Goal: Information Seeking & Learning: Learn about a topic

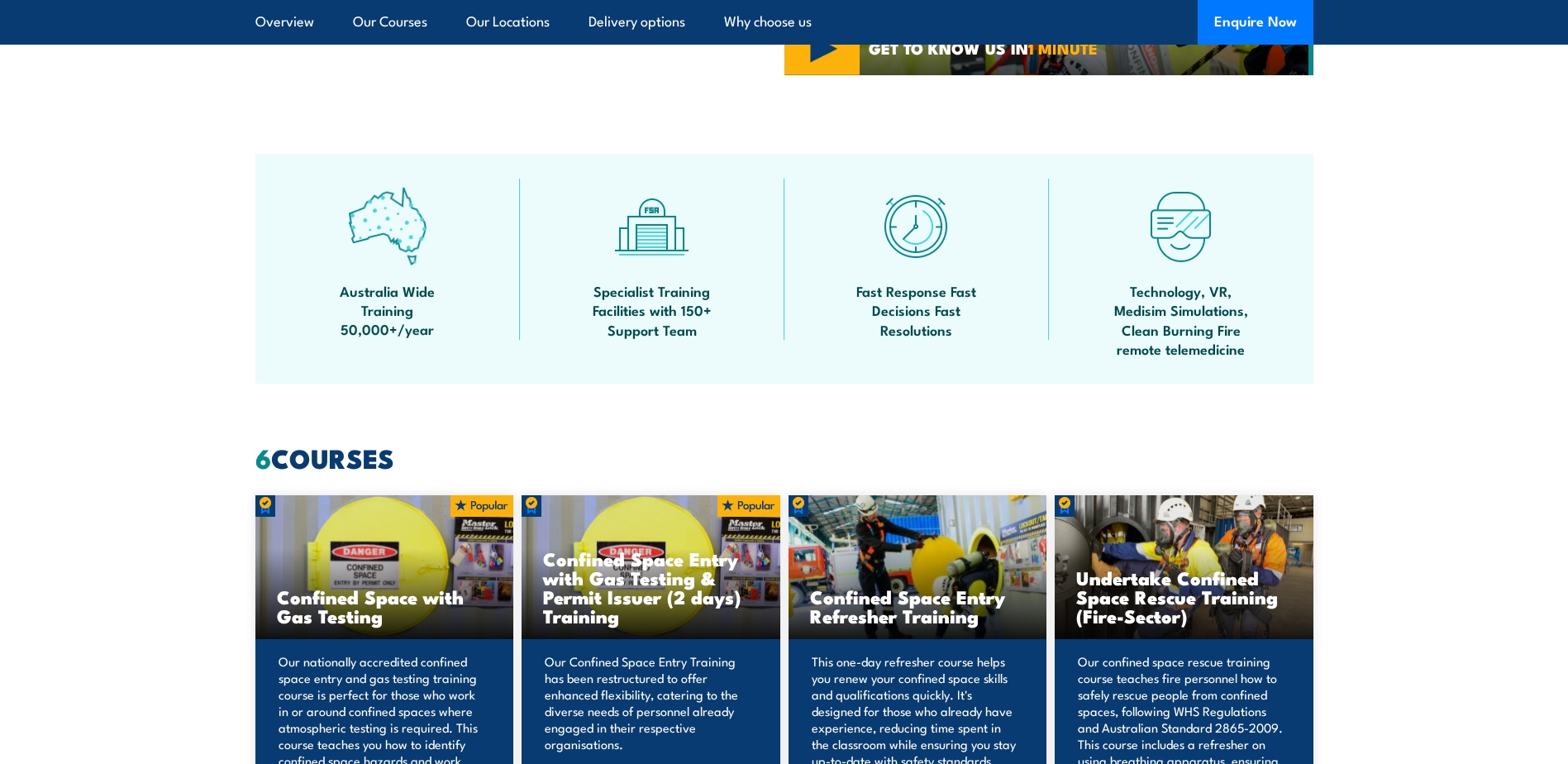
scroll to position [909, 0]
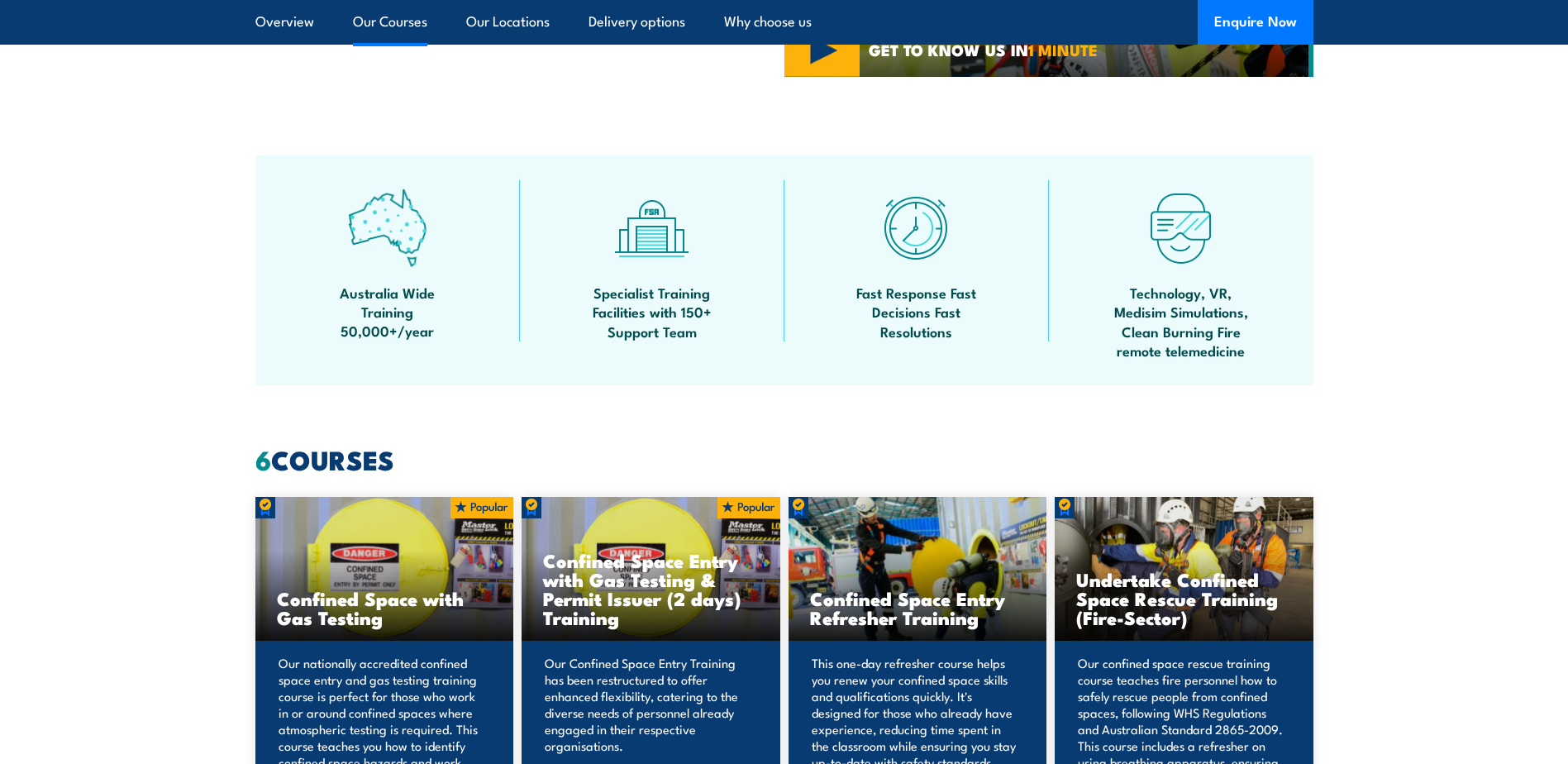
click at [398, 20] on link "Our Courses" at bounding box center [389, 22] width 74 height 44
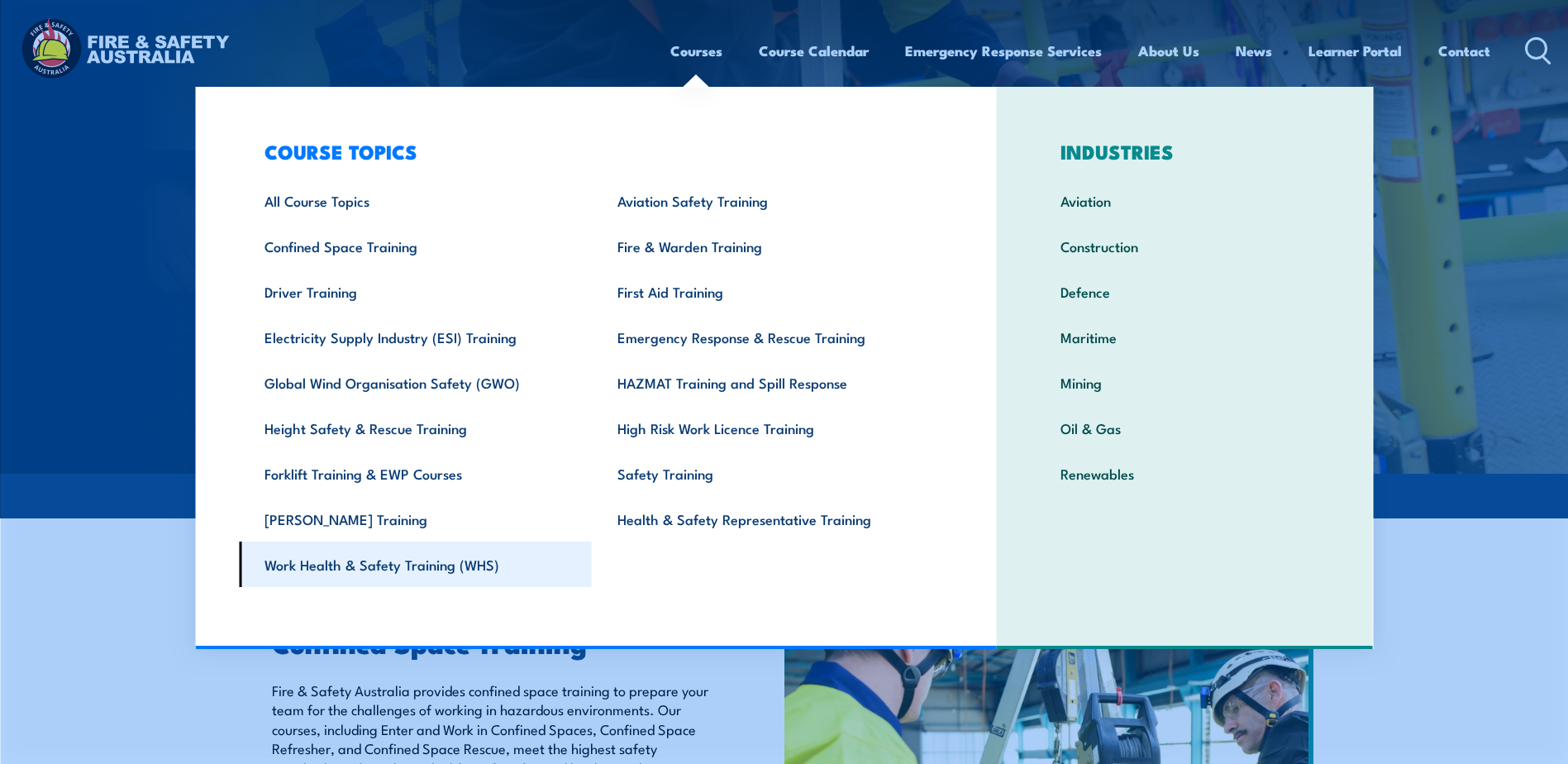
click at [394, 557] on link "Work Health & Safety Training (WHS)" at bounding box center [415, 565] width 353 height 46
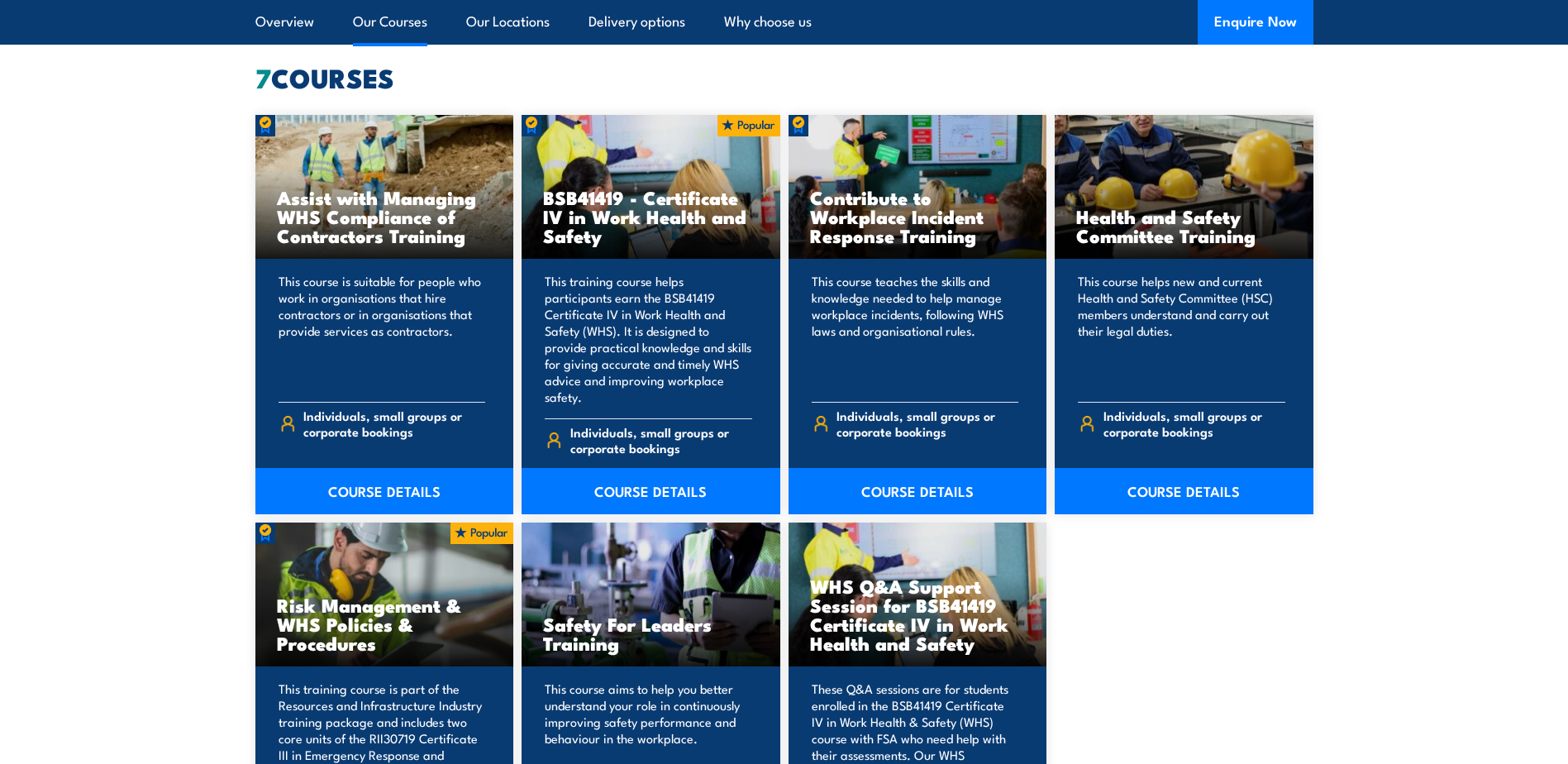
scroll to position [1241, 0]
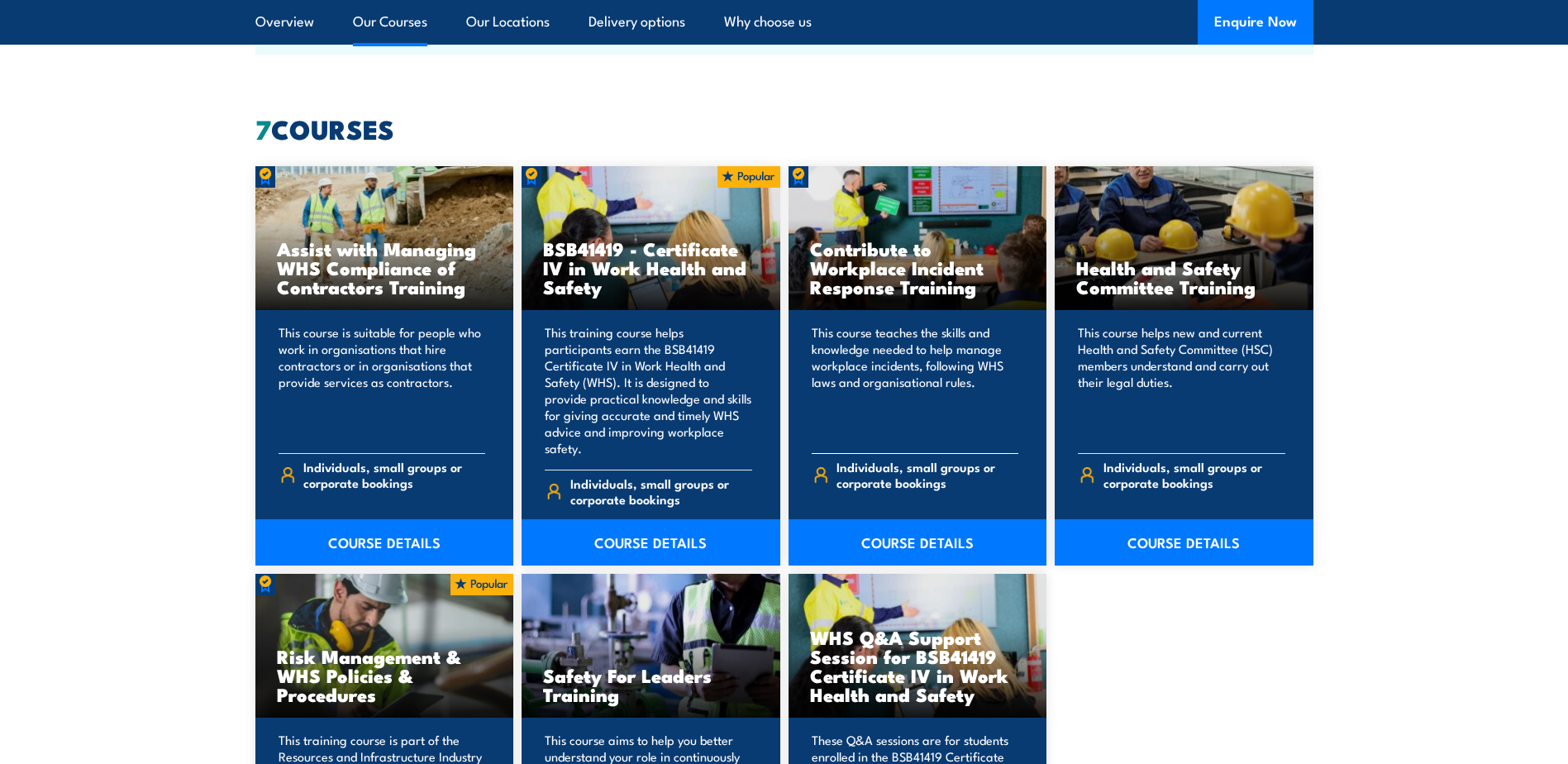
drag, startPoint x: 981, startPoint y: 286, endPoint x: 801, endPoint y: 259, distance: 182.0
click at [801, 259] on div "Contribute to Workplace Incident Response Training" at bounding box center [918, 239] width 259 height 145
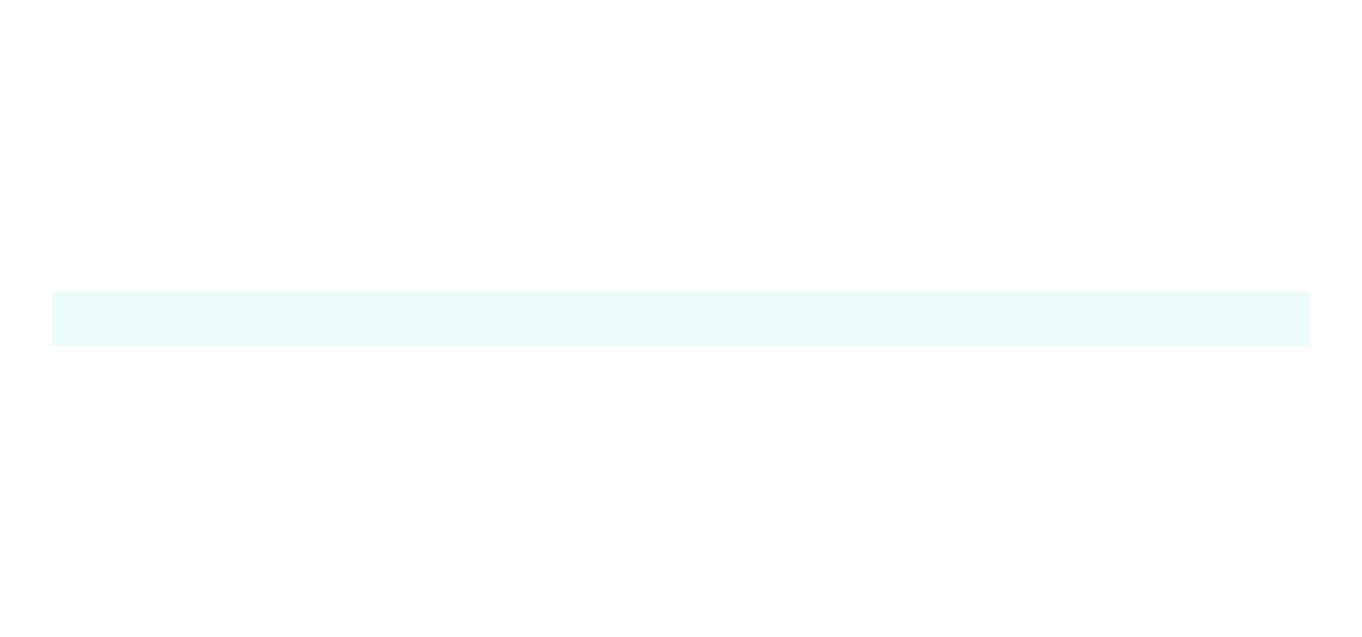
scroll to position [1354, 0]
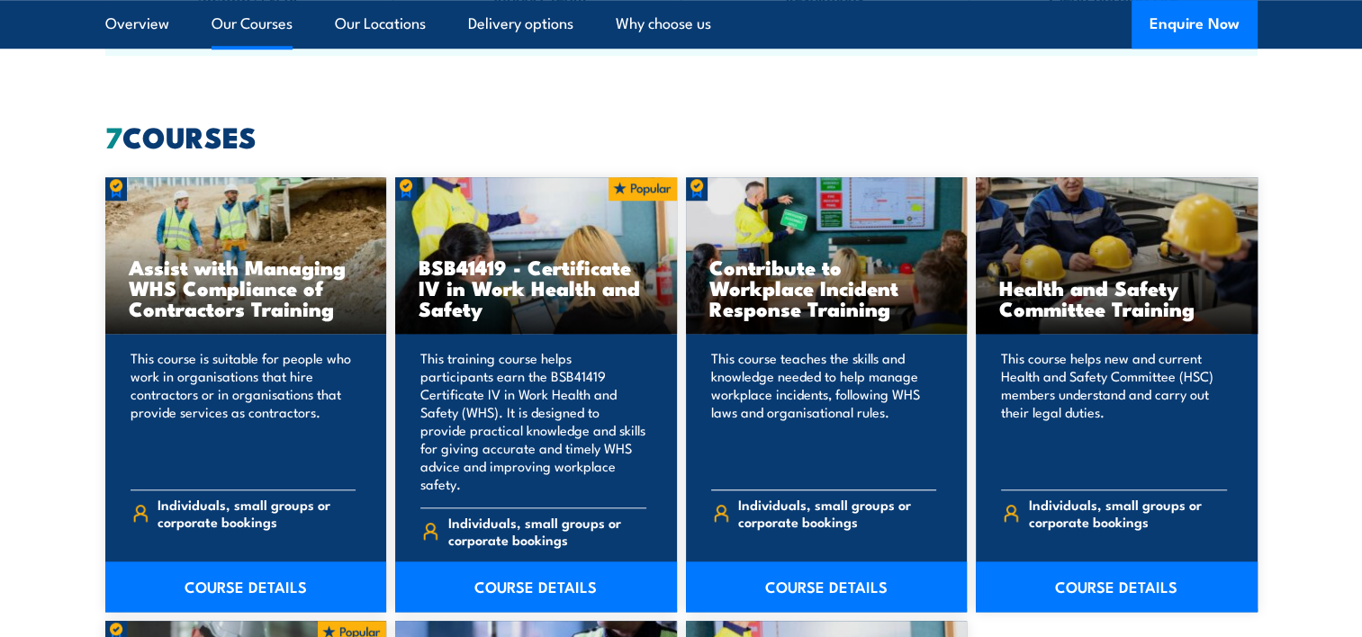
click at [909, 450] on p "This course teaches the skills and knowledge needed to help manage workplace in…" at bounding box center [824, 412] width 226 height 126
click at [794, 576] on link "COURSE DETAILS" at bounding box center [827, 587] width 282 height 50
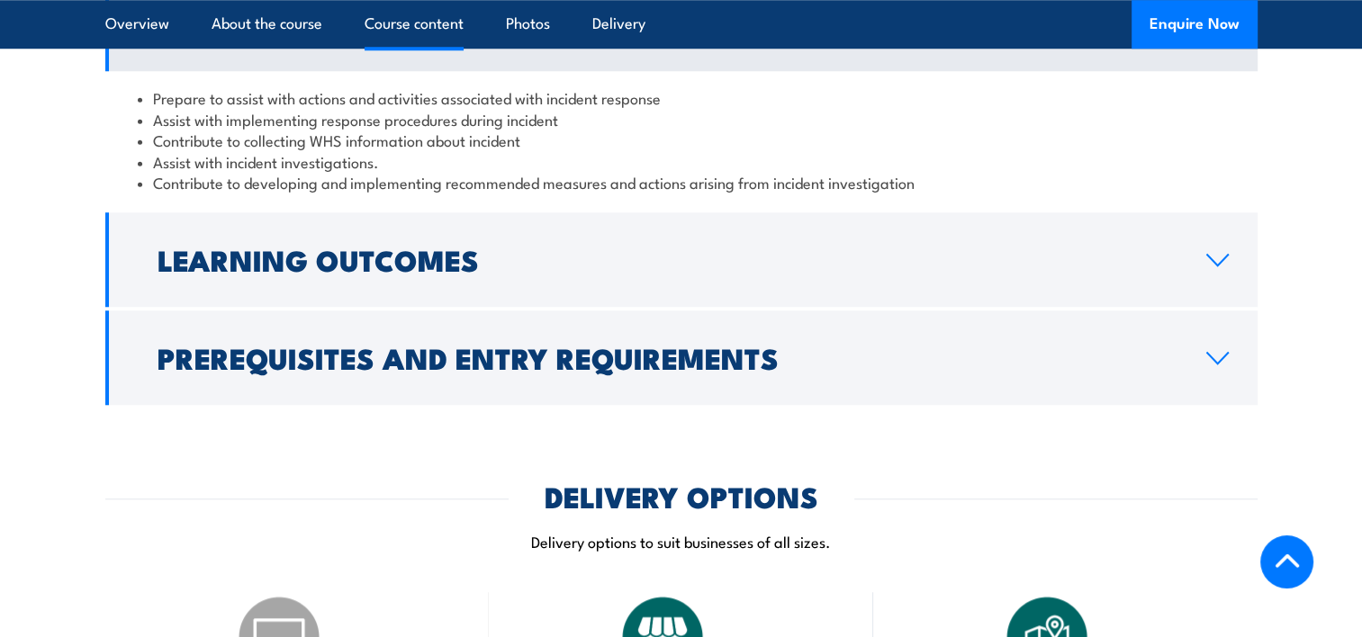
scroll to position [1531, 0]
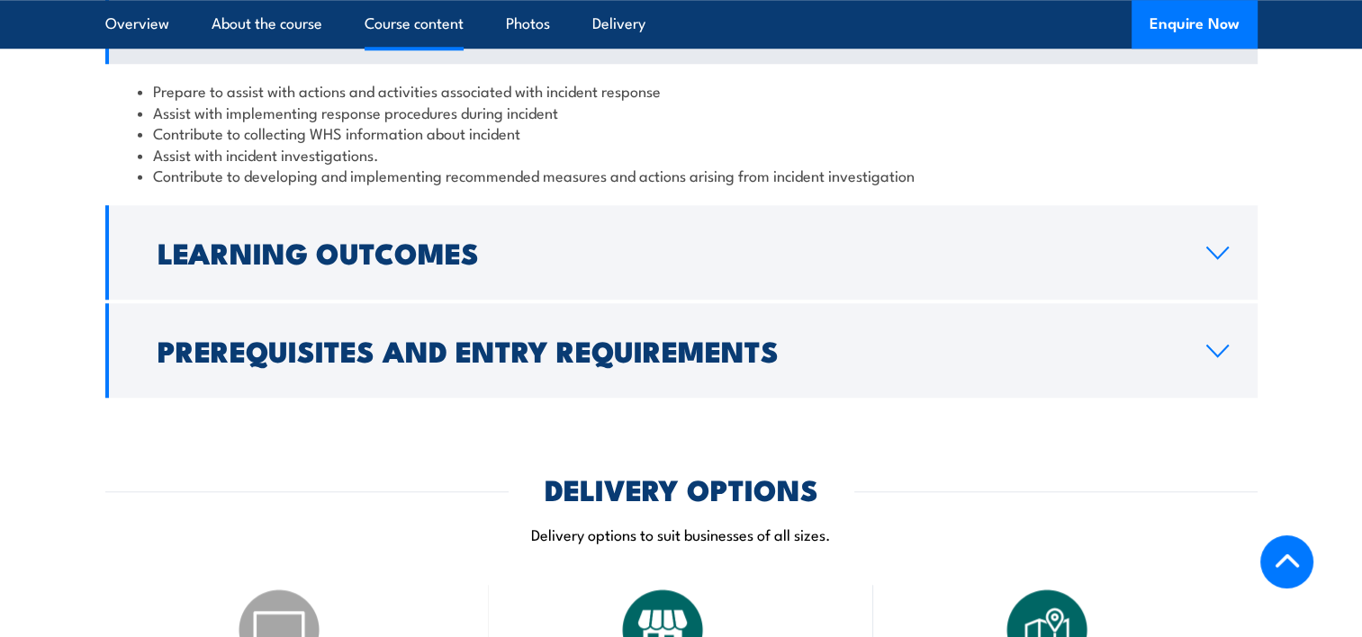
click at [609, 363] on h2 "Prerequisites and Entry Requirements" at bounding box center [668, 350] width 1020 height 25
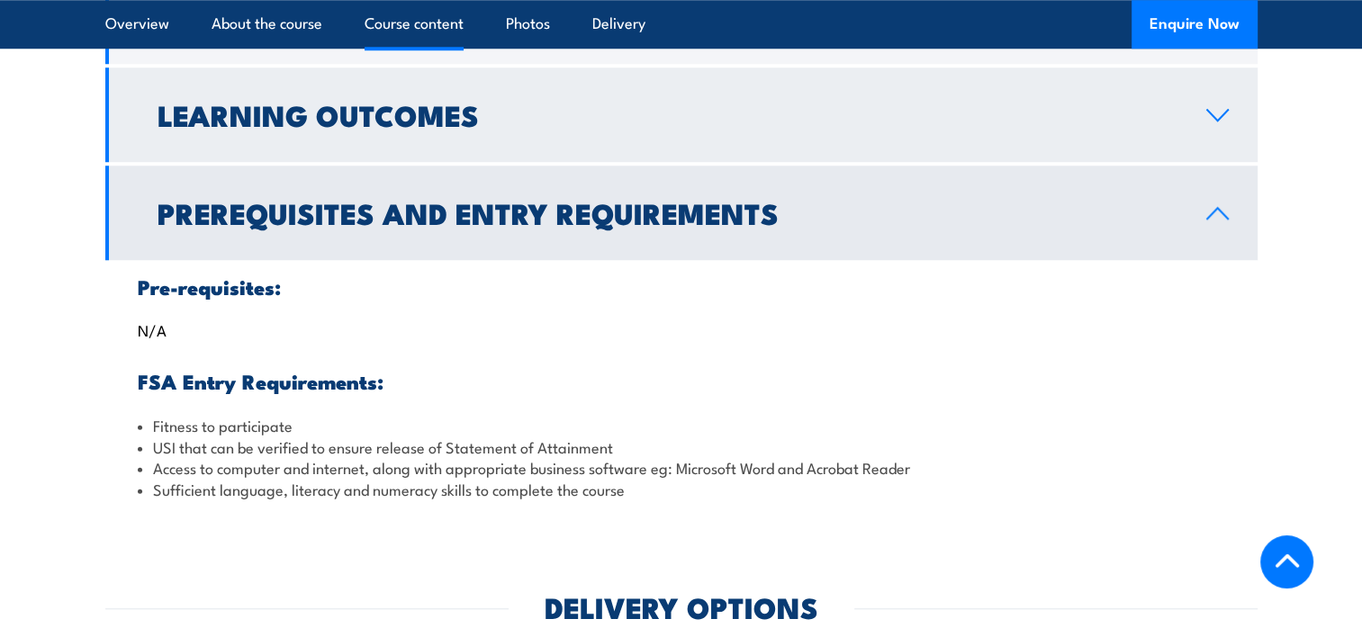
click at [623, 162] on link "Learning Outcomes" at bounding box center [681, 115] width 1152 height 95
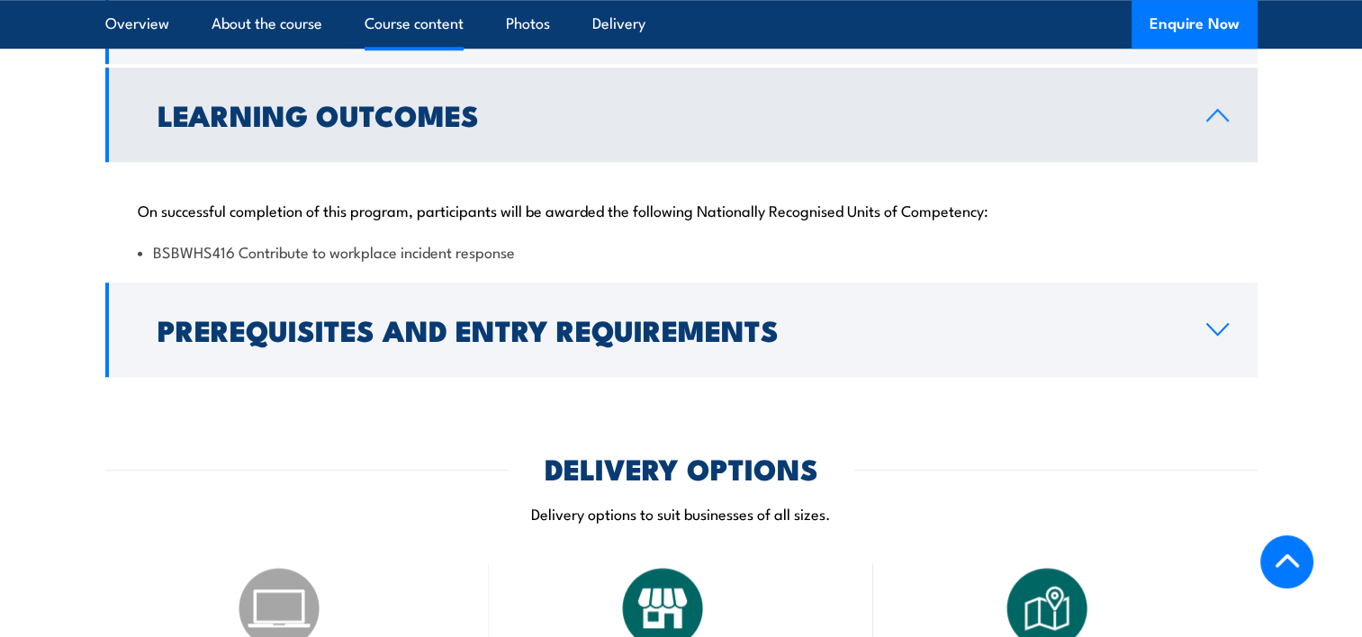
click at [160, 262] on li "BSBWHS416 Contribute to workplace incident response" at bounding box center [682, 251] width 1088 height 21
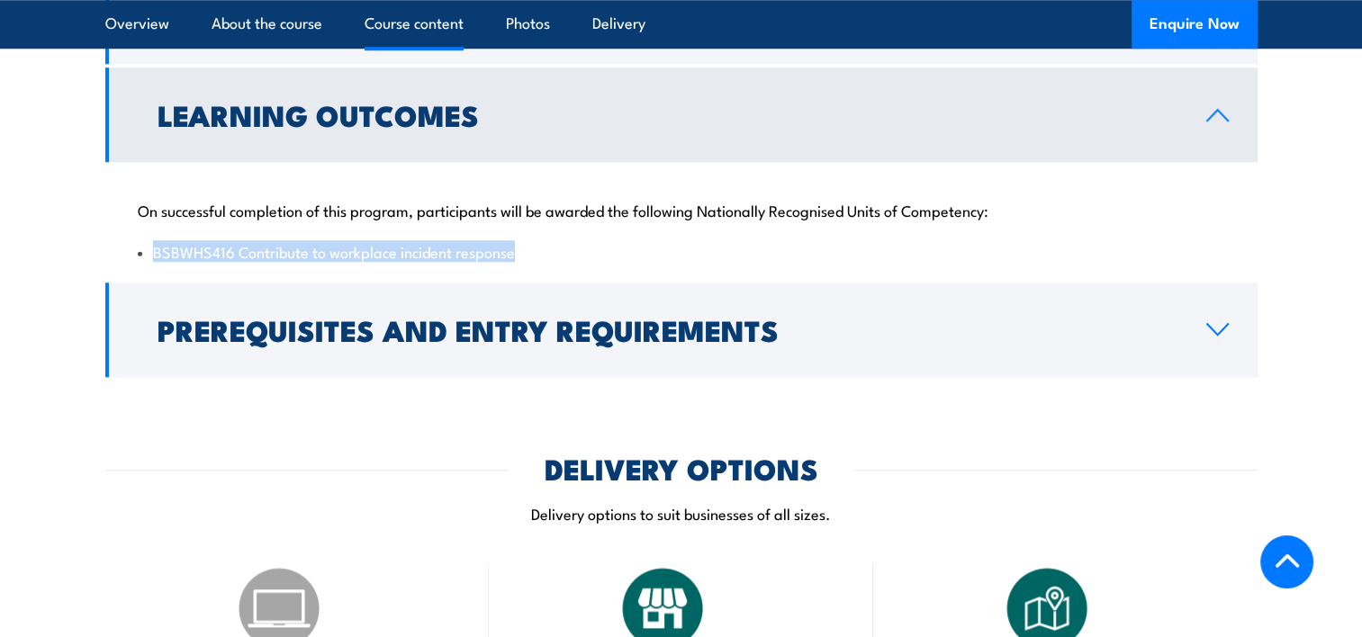
drag, startPoint x: 156, startPoint y: 294, endPoint x: 511, endPoint y: 285, distance: 355.8
click at [511, 262] on li "BSBWHS416 Contribute to workplace incident response" at bounding box center [682, 251] width 1088 height 21
copy li "BSBWHS416 Contribute to workplace incident response"
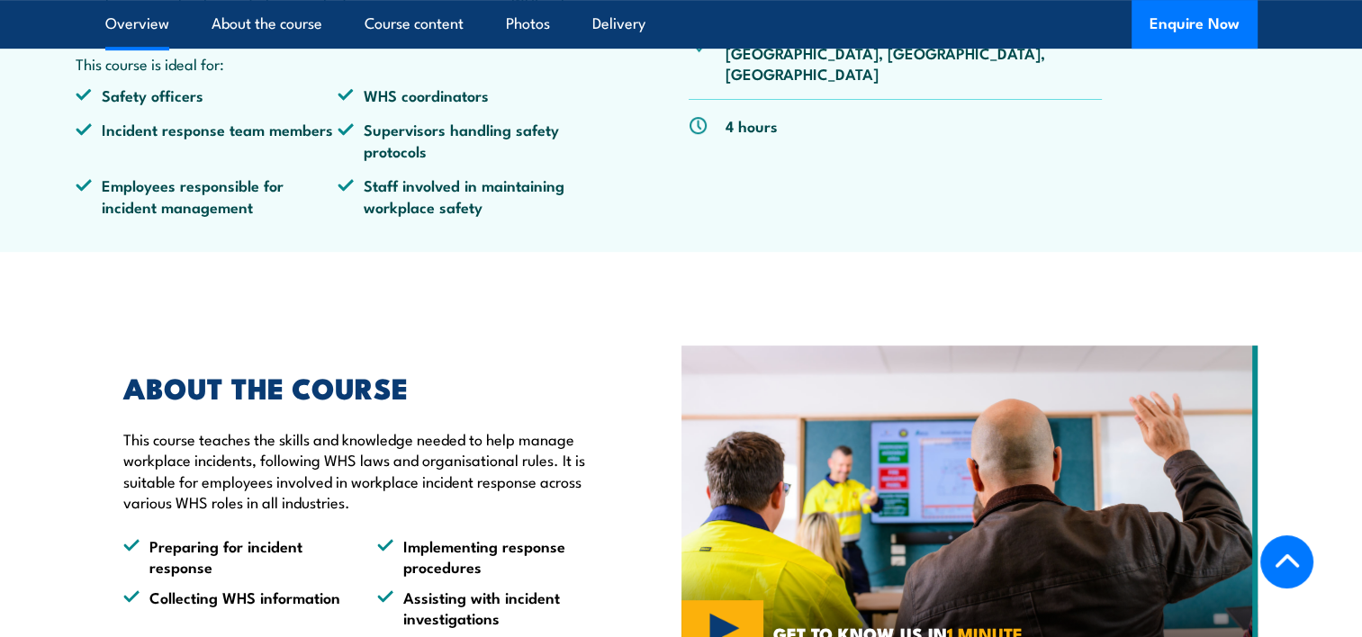
scroll to position [630, 0]
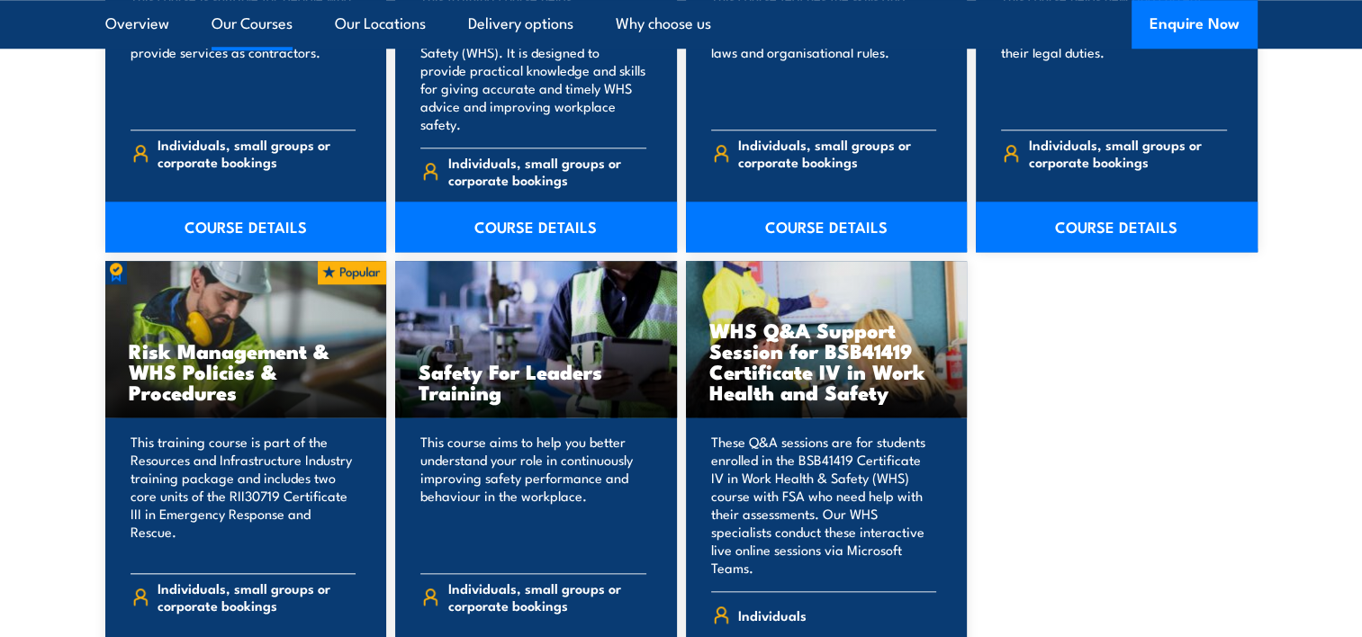
scroll to position [1894, 0]
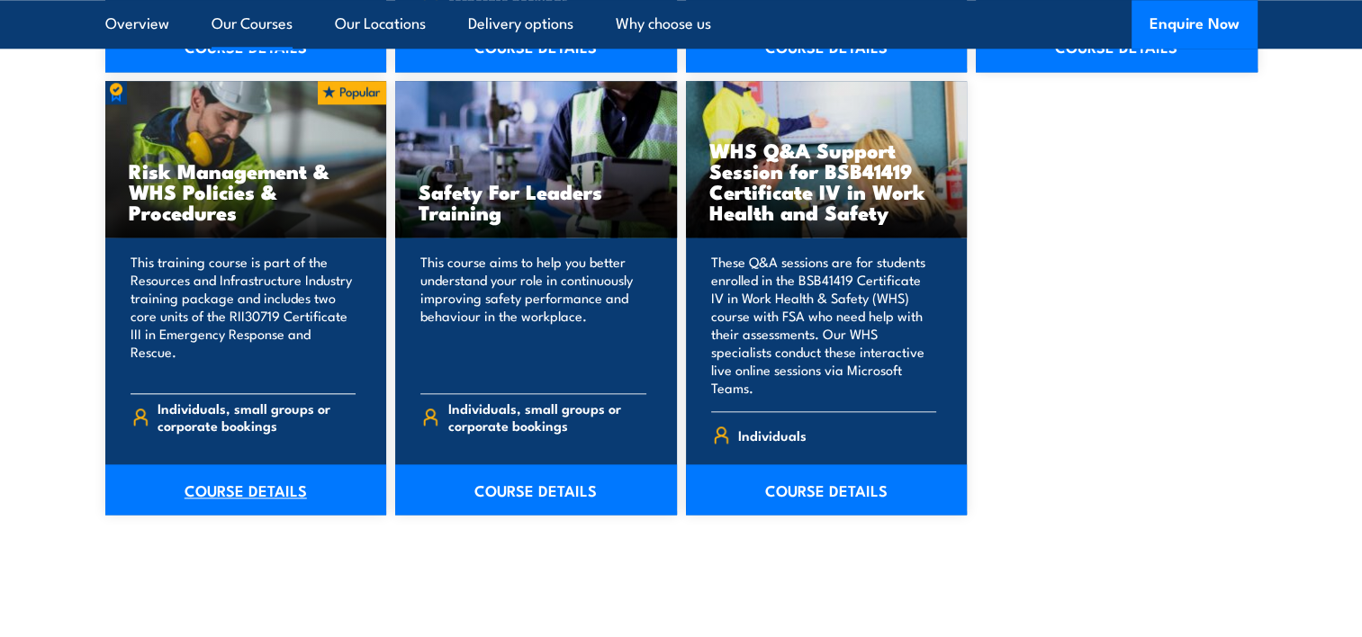
click at [285, 465] on link "COURSE DETAILS" at bounding box center [246, 490] width 282 height 50
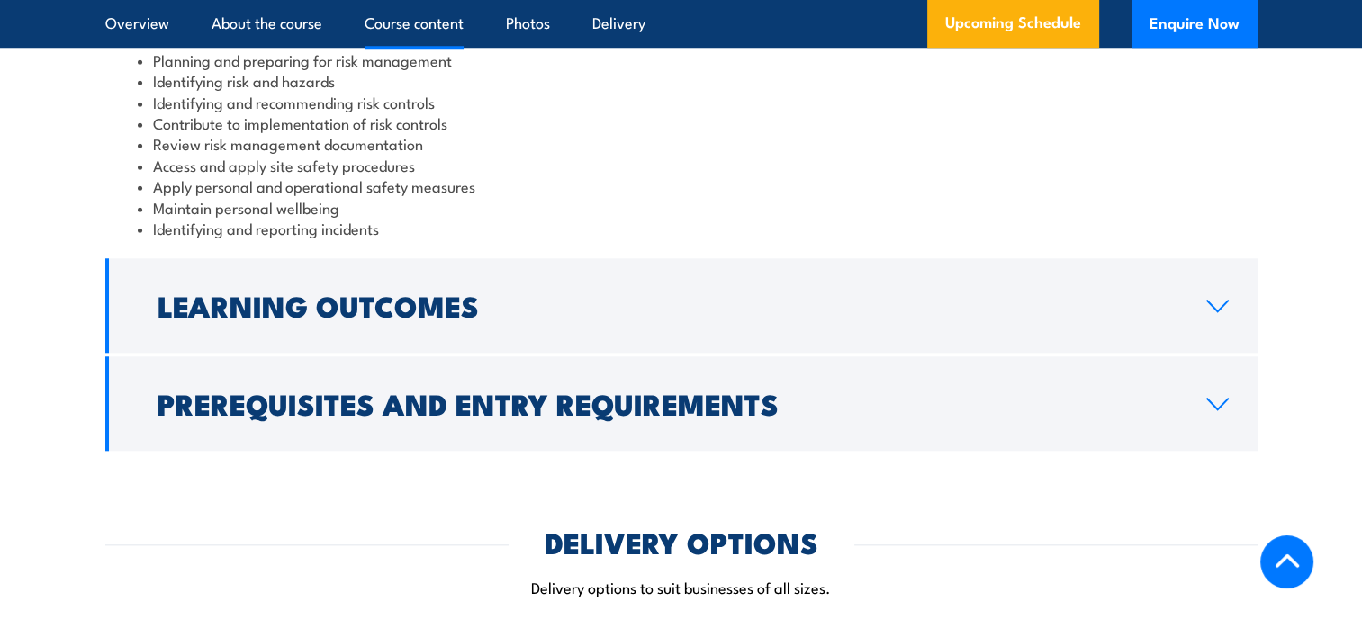
scroll to position [1801, 0]
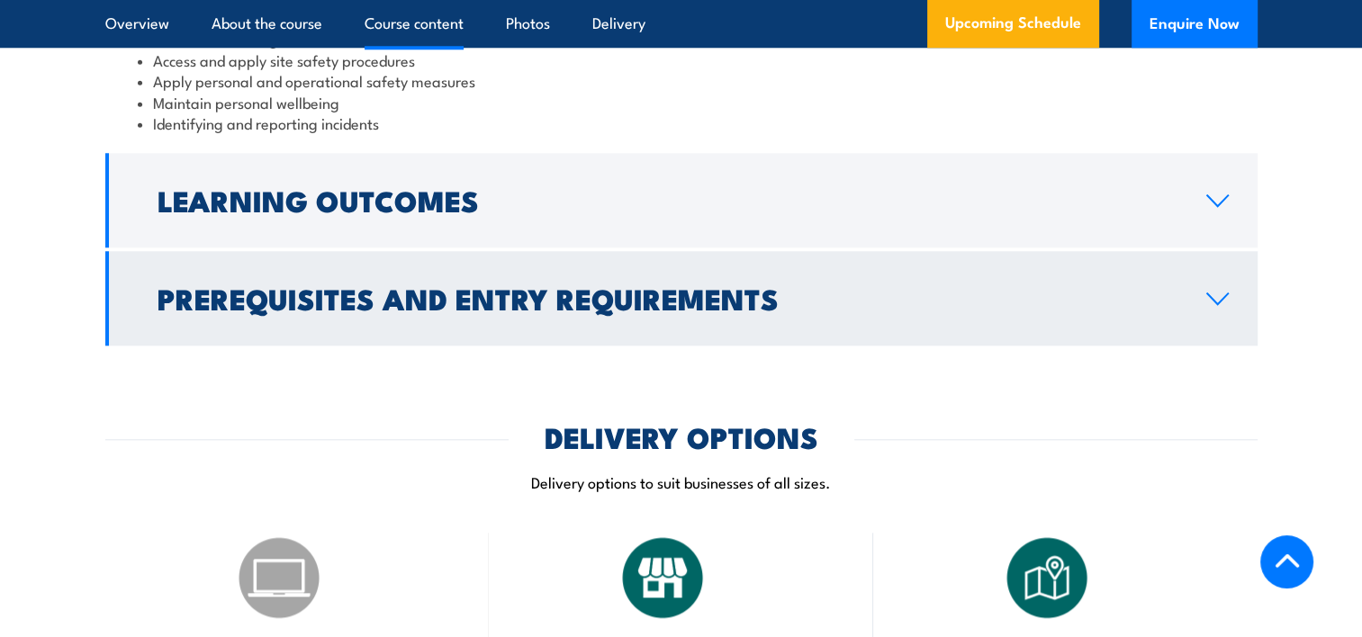
click at [448, 311] on h2 "Prerequisites and Entry Requirements" at bounding box center [668, 297] width 1020 height 25
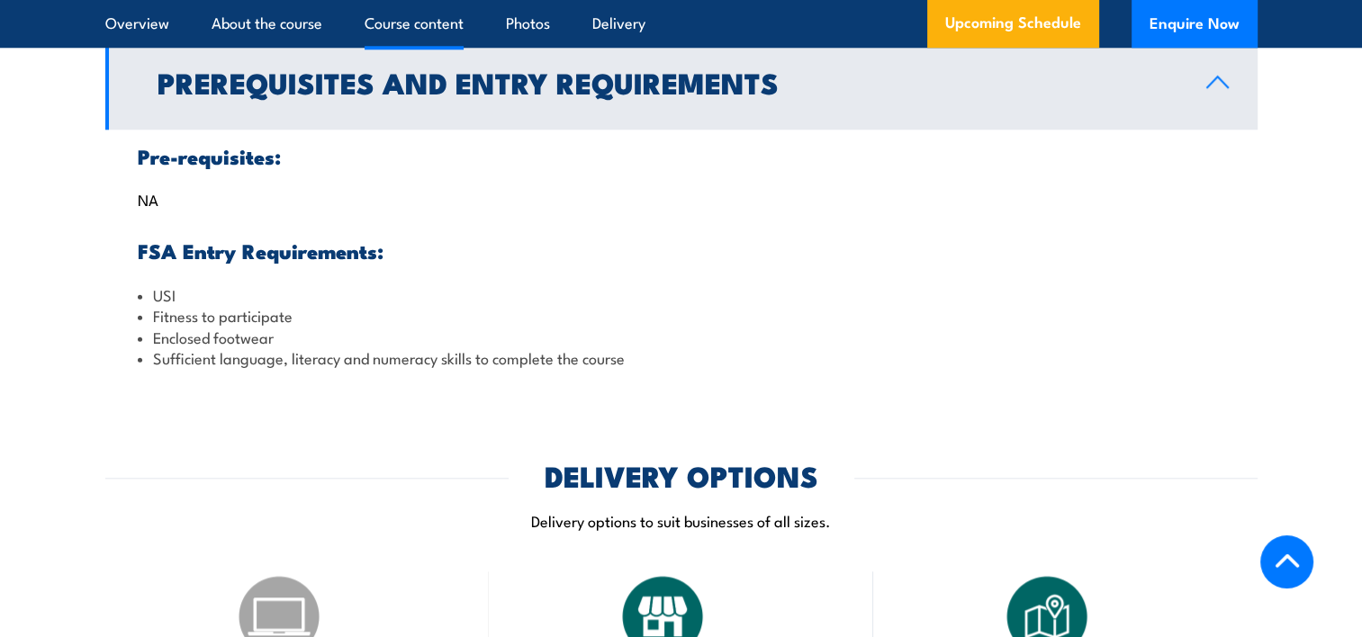
scroll to position [1615, 0]
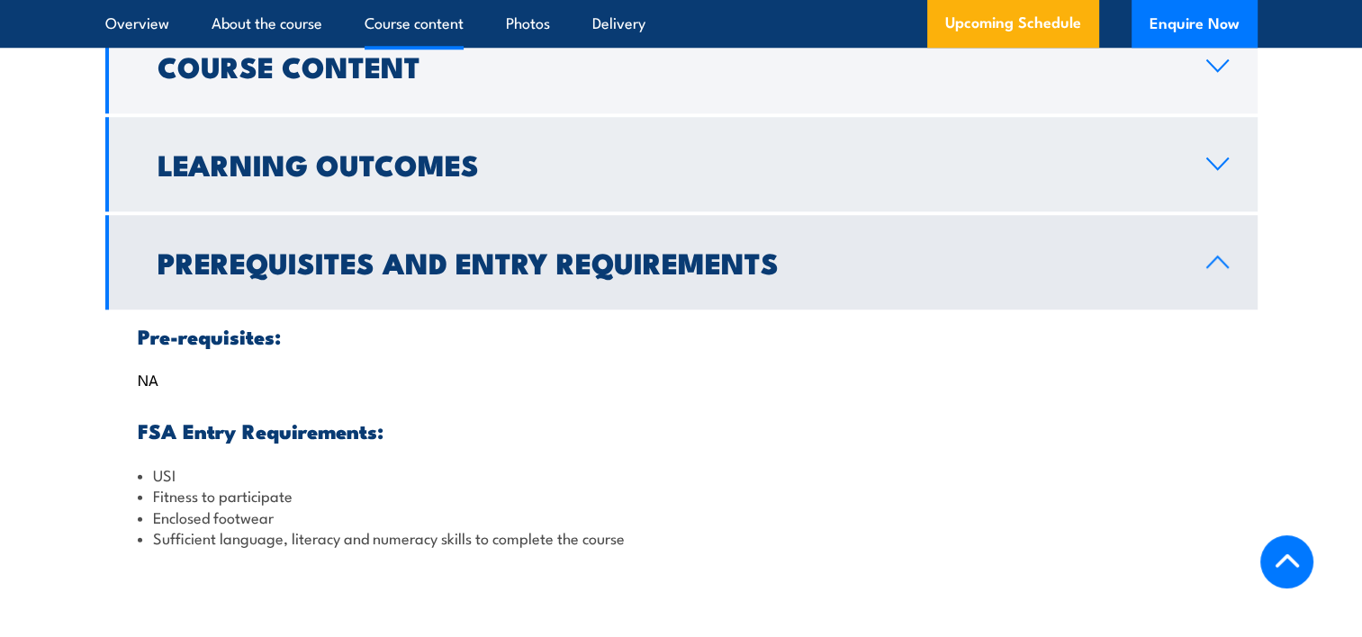
click at [437, 176] on h2 "Learning Outcomes" at bounding box center [668, 163] width 1020 height 25
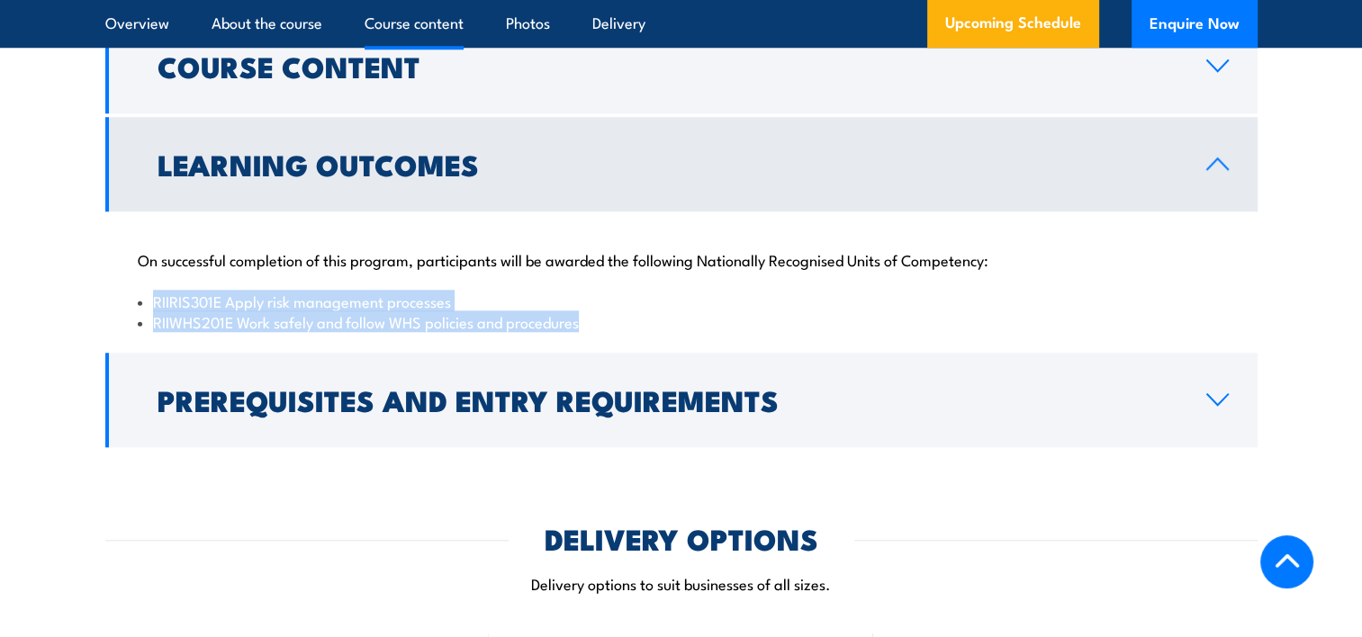
drag, startPoint x: 598, startPoint y: 389, endPoint x: 151, endPoint y: 362, distance: 447.4
click at [151, 333] on ul "RIIRIS301E Apply risk management processes RIIWHS201E Work safely and follow WH…" at bounding box center [682, 312] width 1088 height 42
copy ul "RIIRIS301E Apply risk management processes RIIWHS201E Work safely and follow WH…"
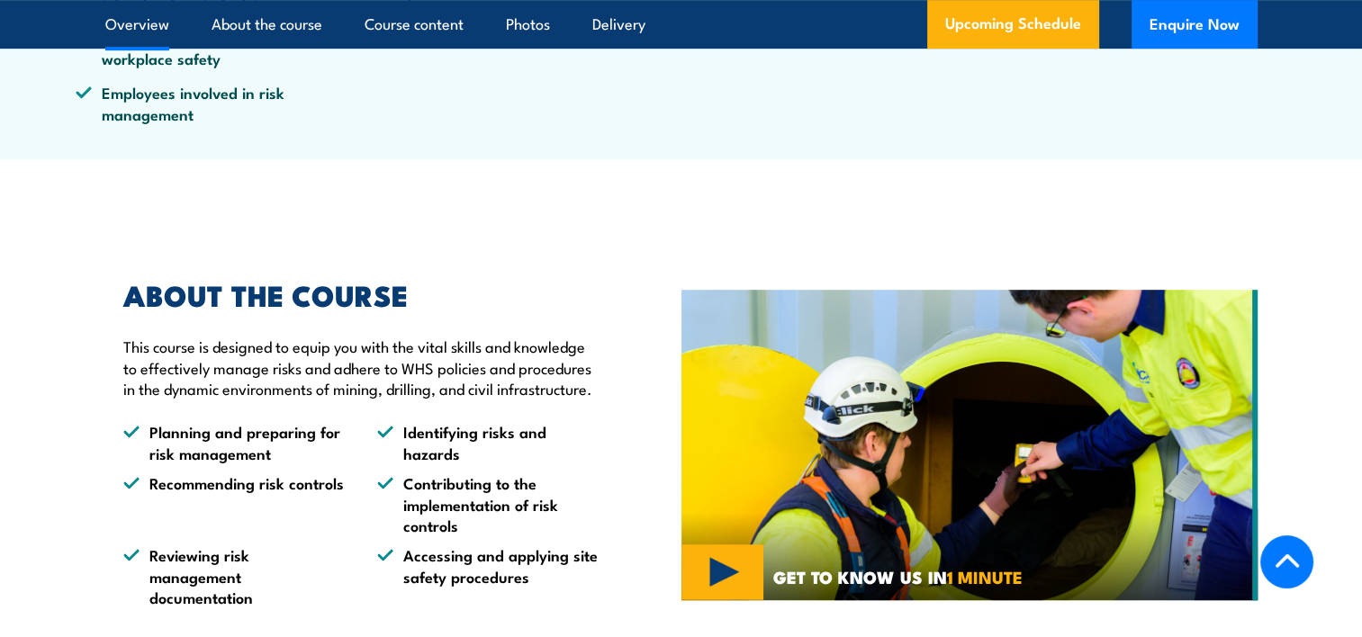
scroll to position [355, 0]
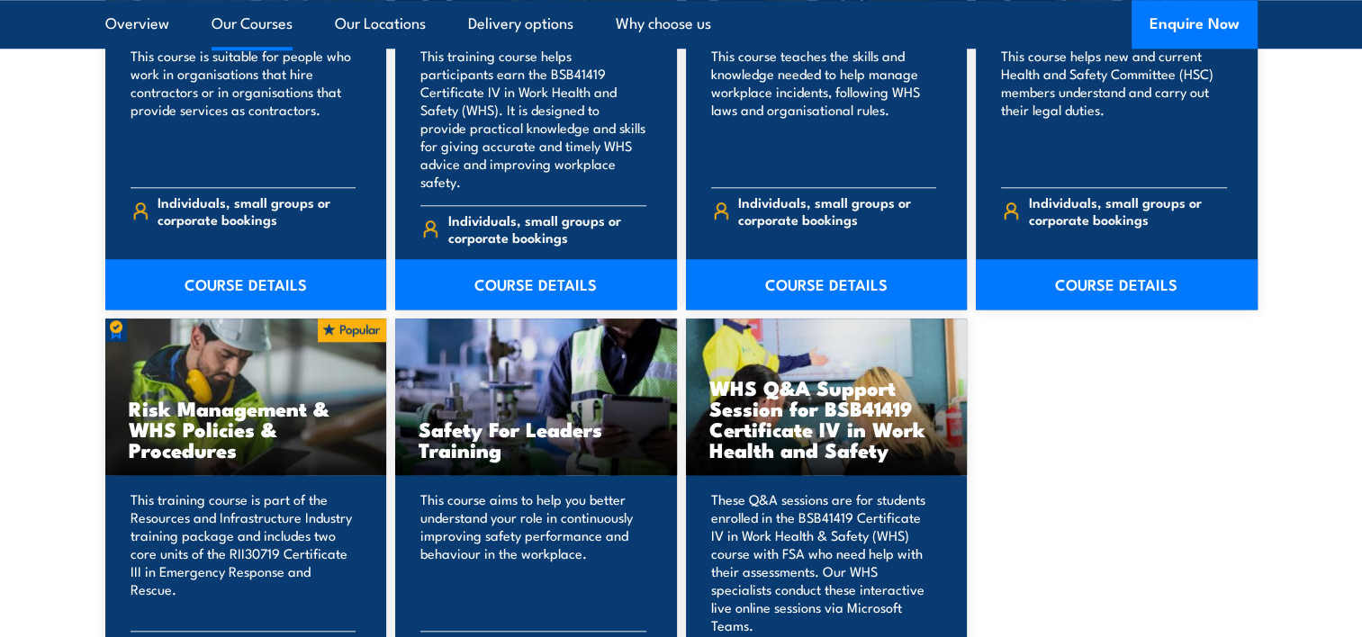
scroll to position [1804, 0]
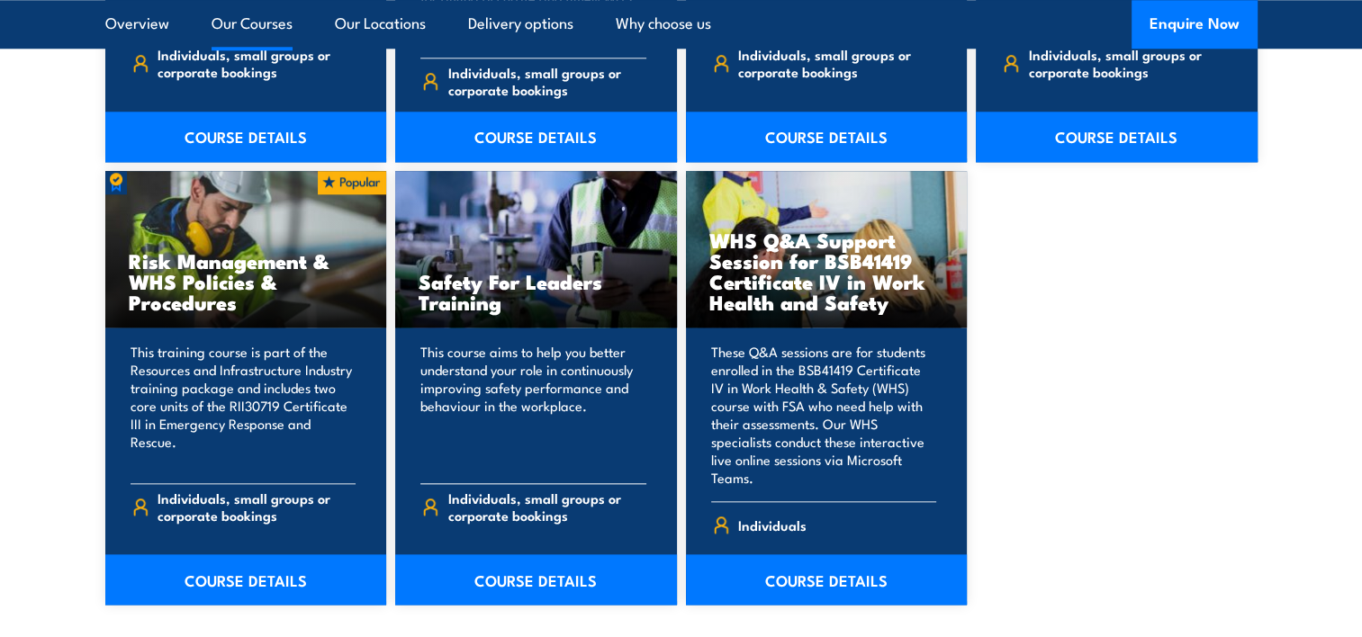
click at [502, 281] on h3 "Safety For Leaders Training" at bounding box center [536, 291] width 235 height 41
click at [583, 555] on link "COURSE DETAILS" at bounding box center [536, 580] width 282 height 50
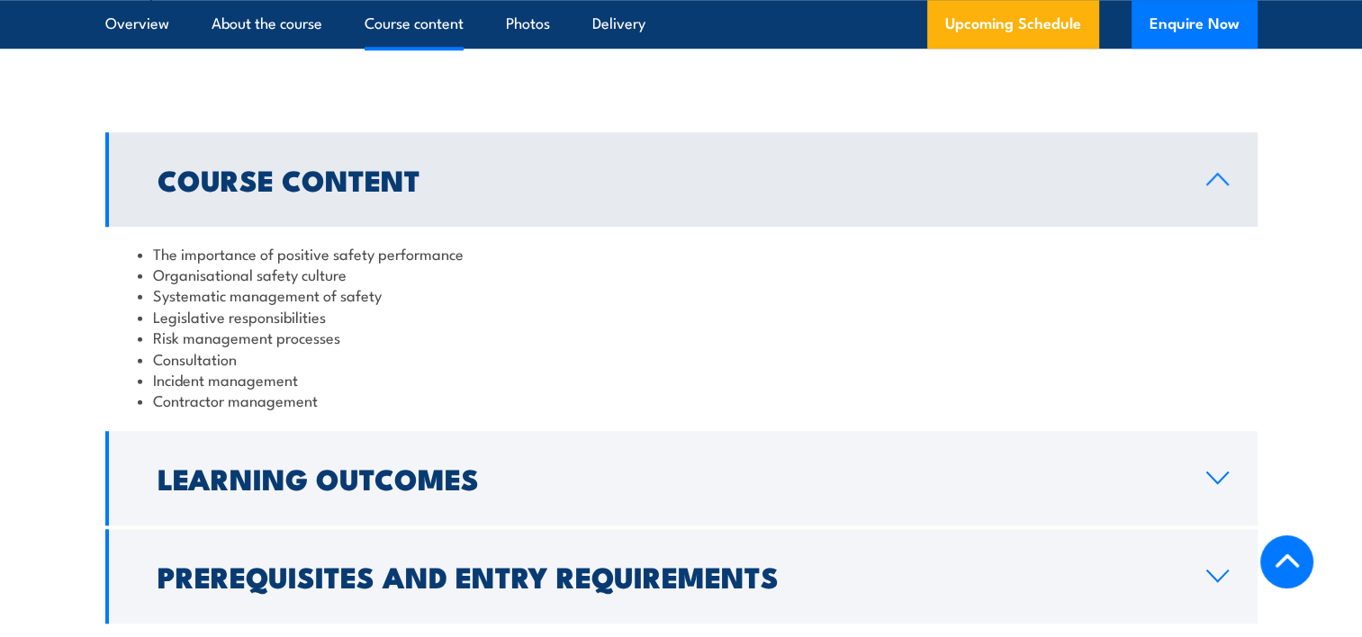
scroll to position [1801, 0]
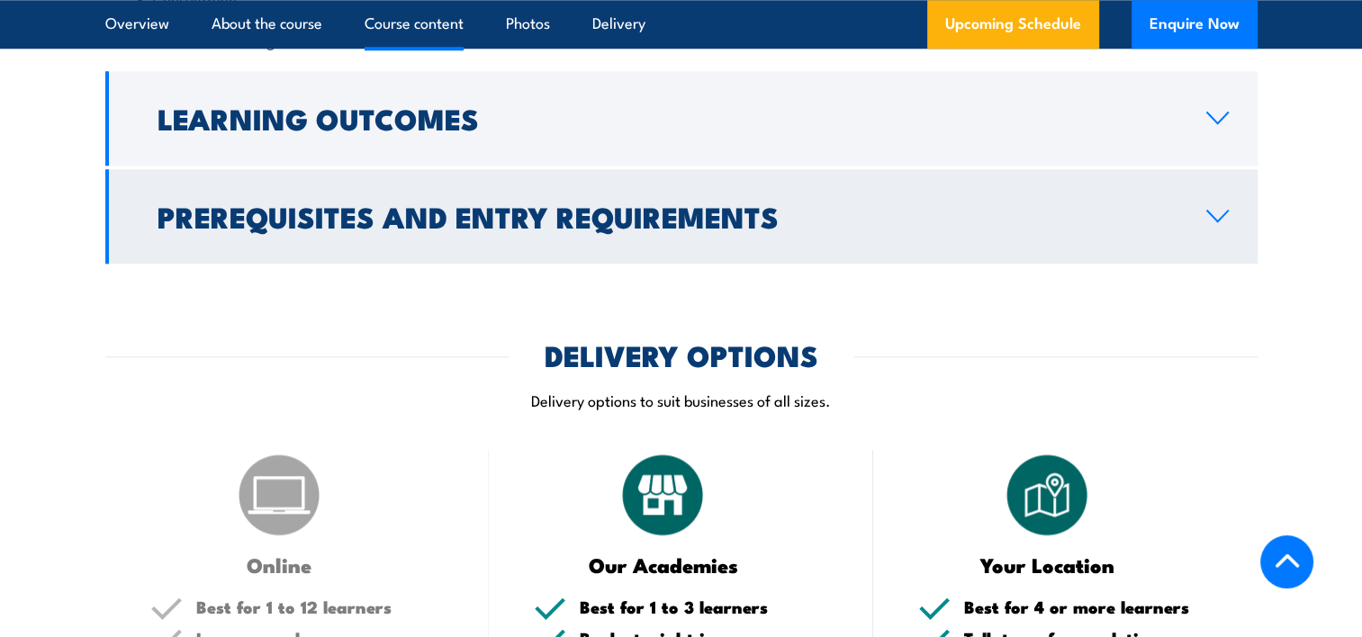
click at [606, 203] on h2 "Prerequisites and Entry Requirements" at bounding box center [668, 215] width 1020 height 25
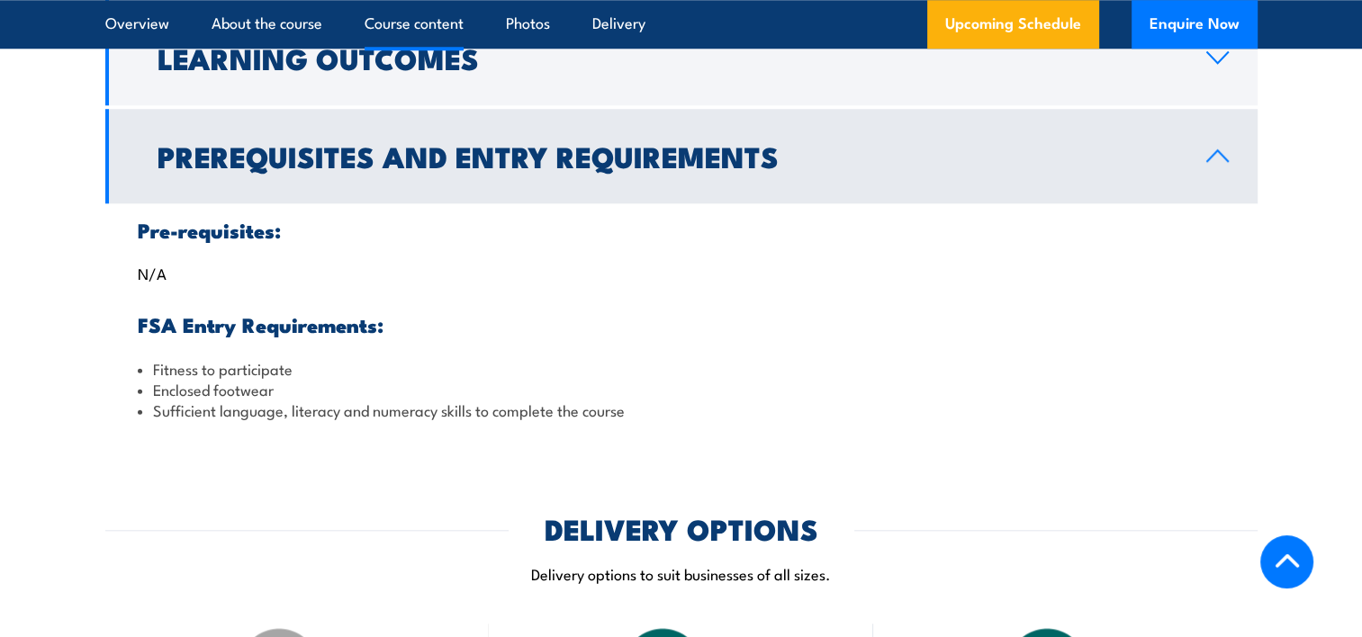
scroll to position [1620, 0]
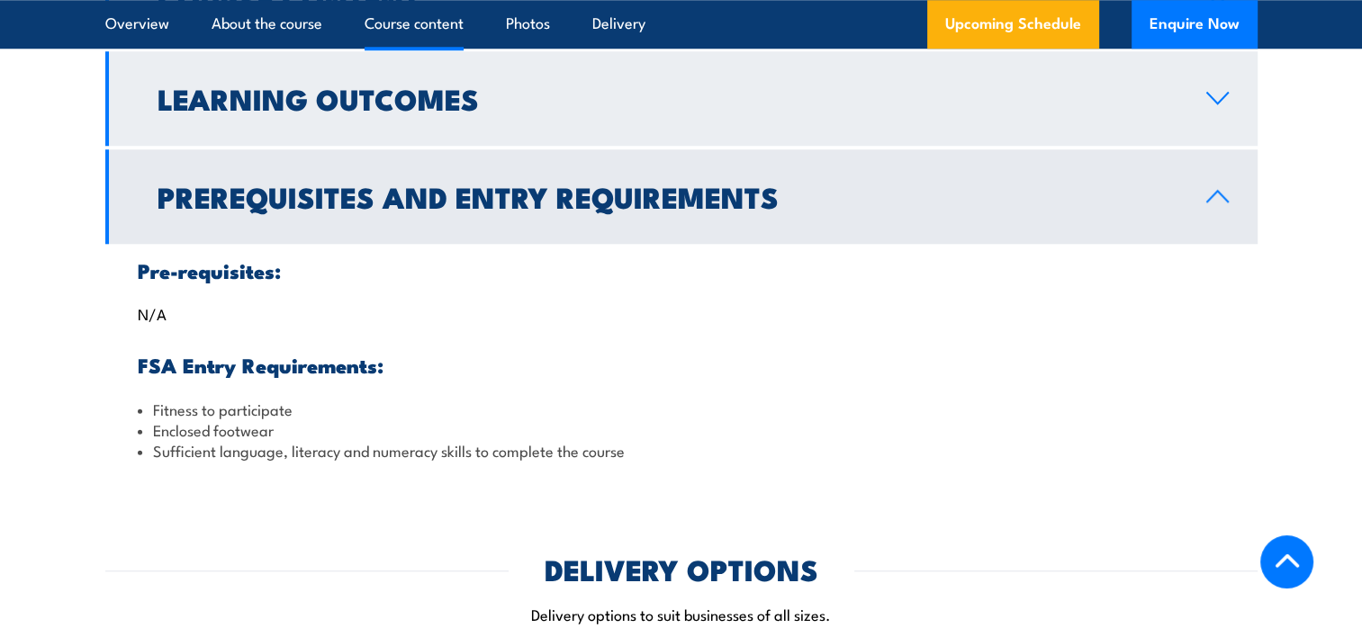
click at [515, 130] on link "Learning Outcomes" at bounding box center [681, 98] width 1152 height 95
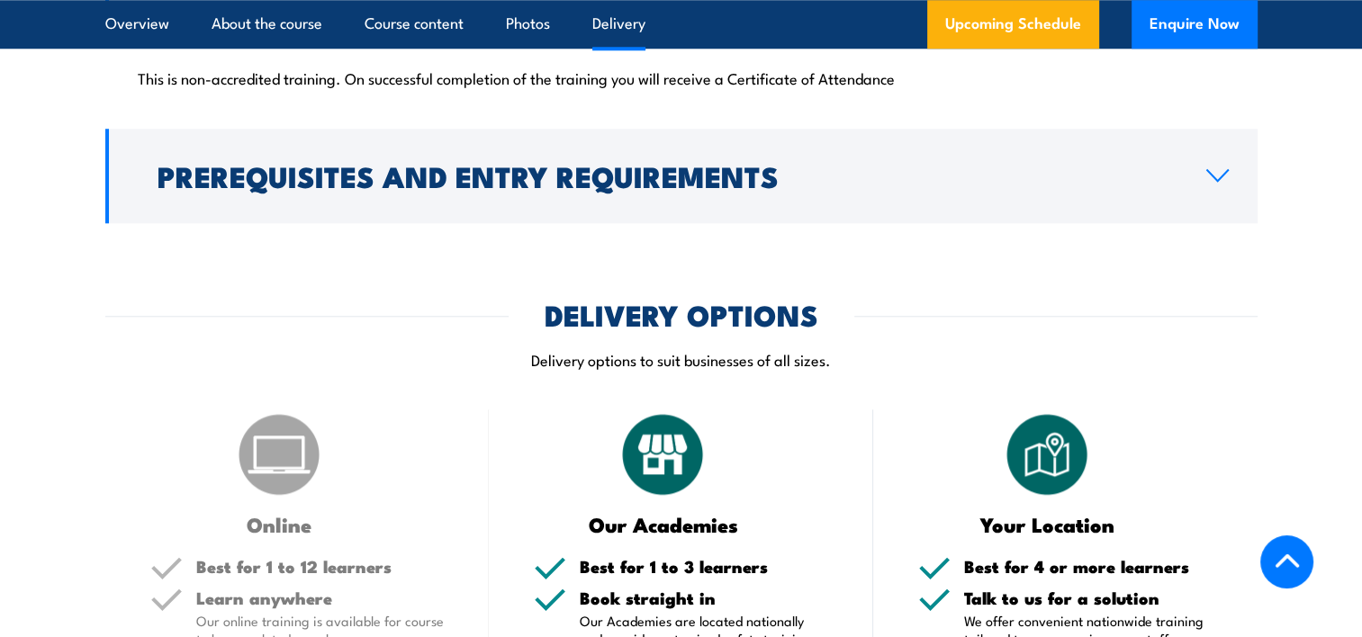
scroll to position [1530, 0]
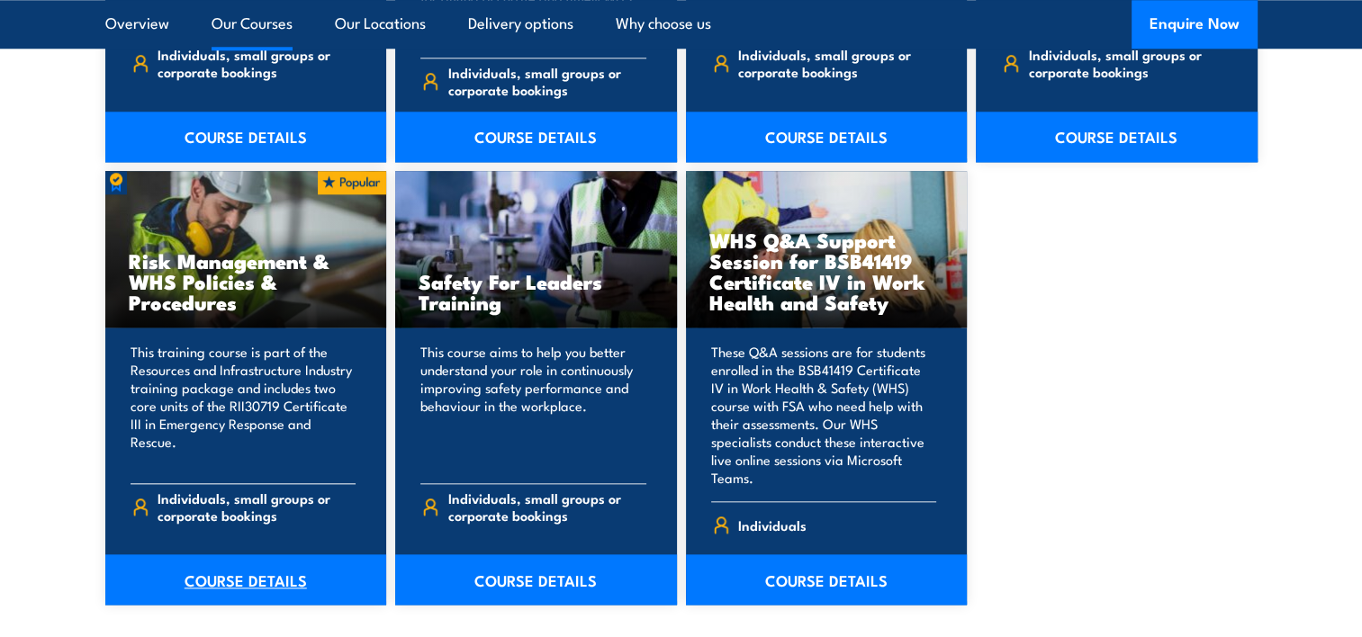
click at [288, 555] on link "COURSE DETAILS" at bounding box center [246, 580] width 282 height 50
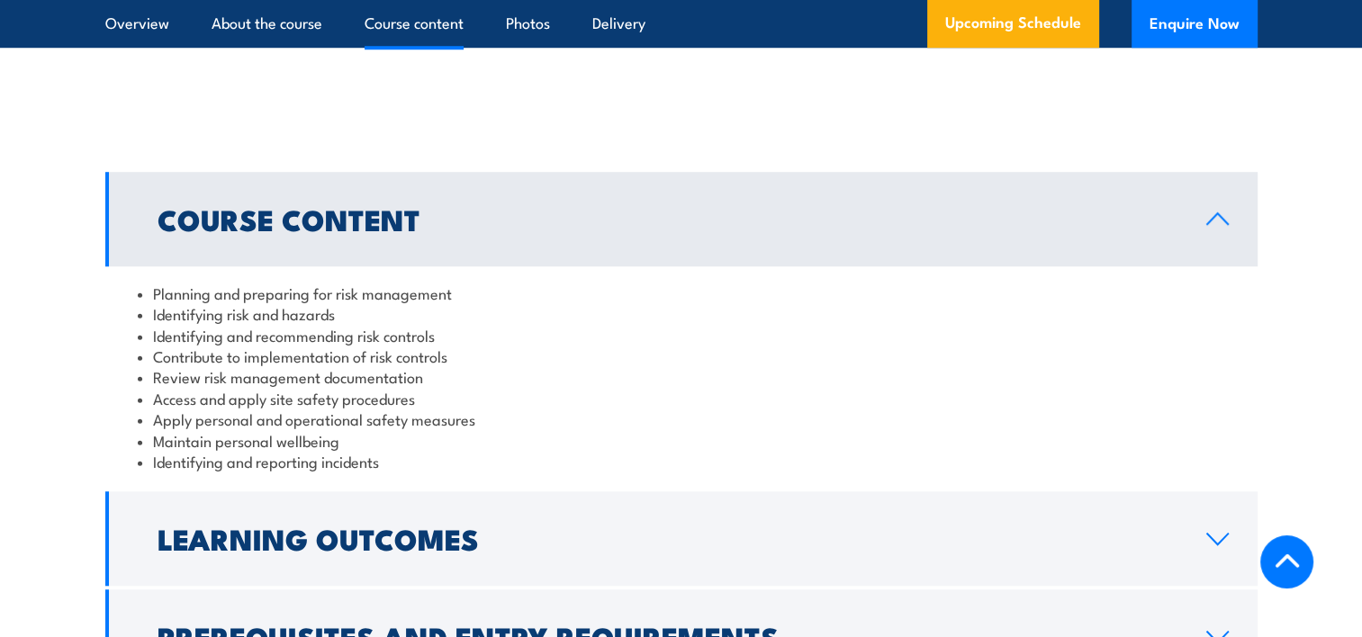
scroll to position [1711, 0]
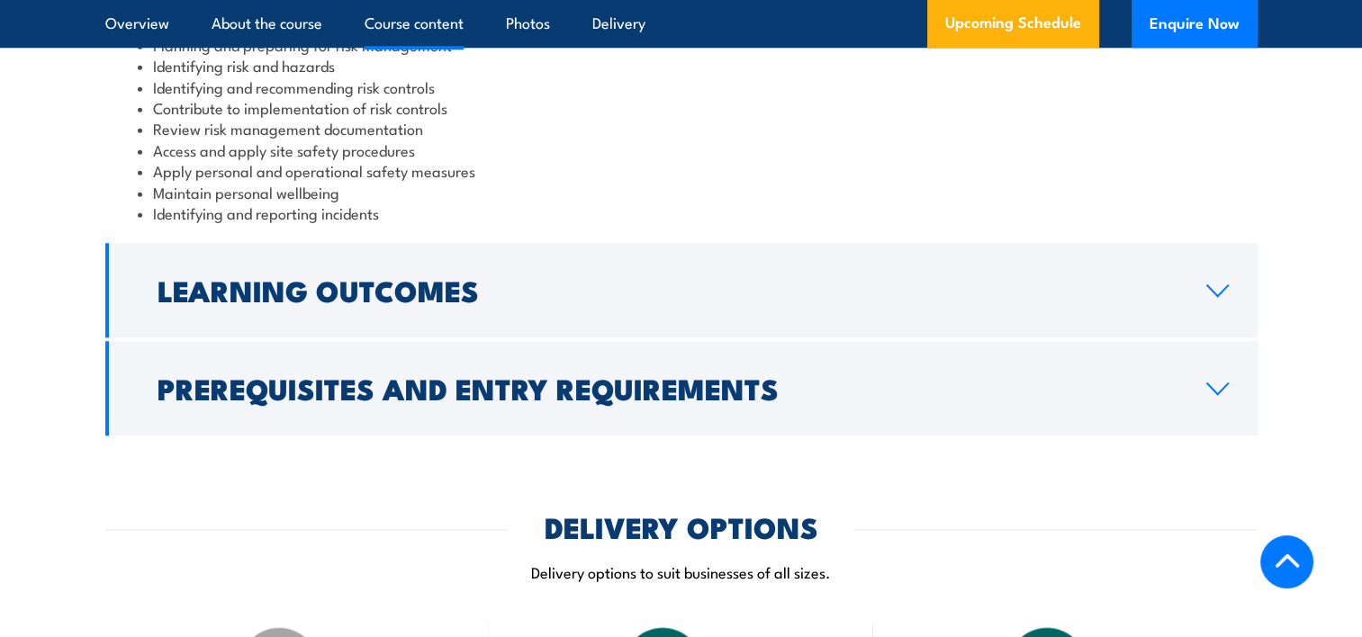
click at [646, 338] on link "Learning Outcomes" at bounding box center [681, 290] width 1152 height 95
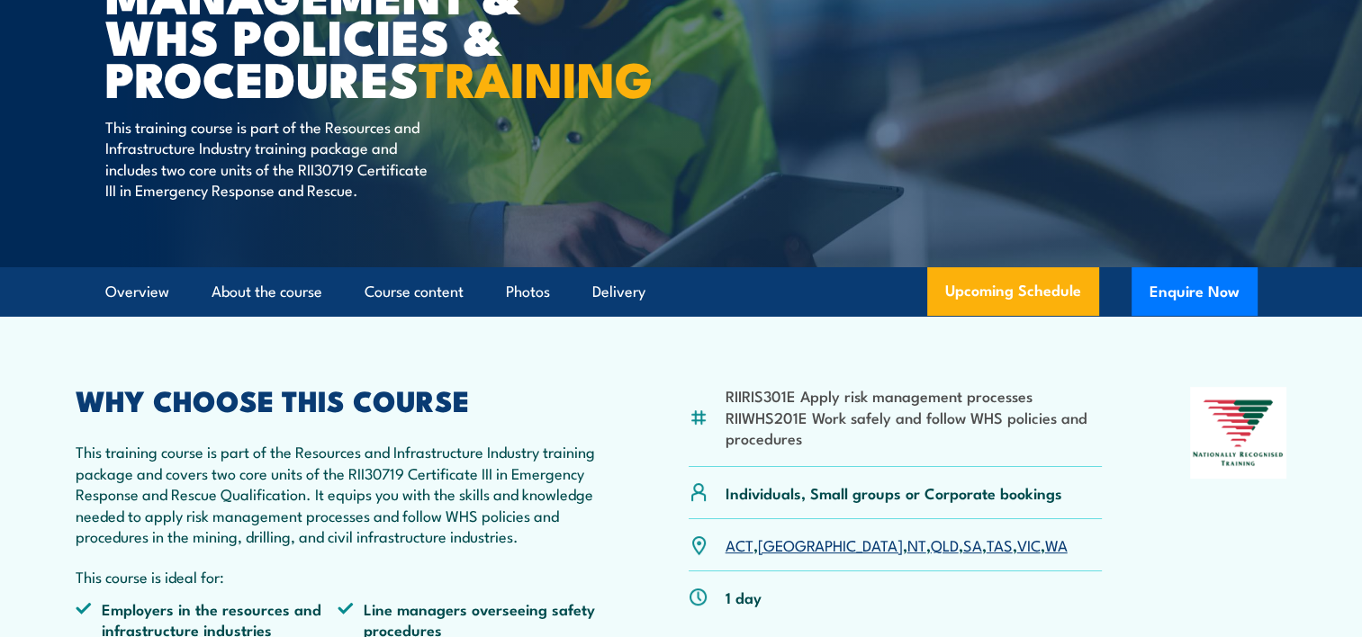
scroll to position [180, 0]
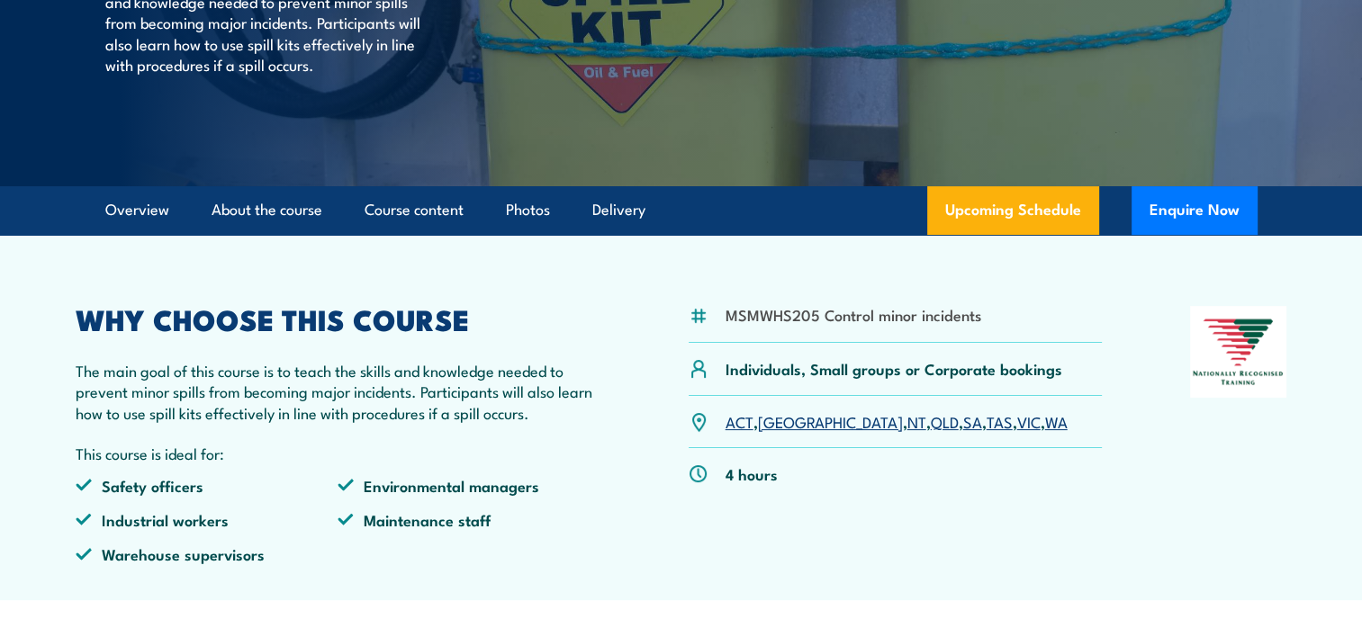
scroll to position [360, 0]
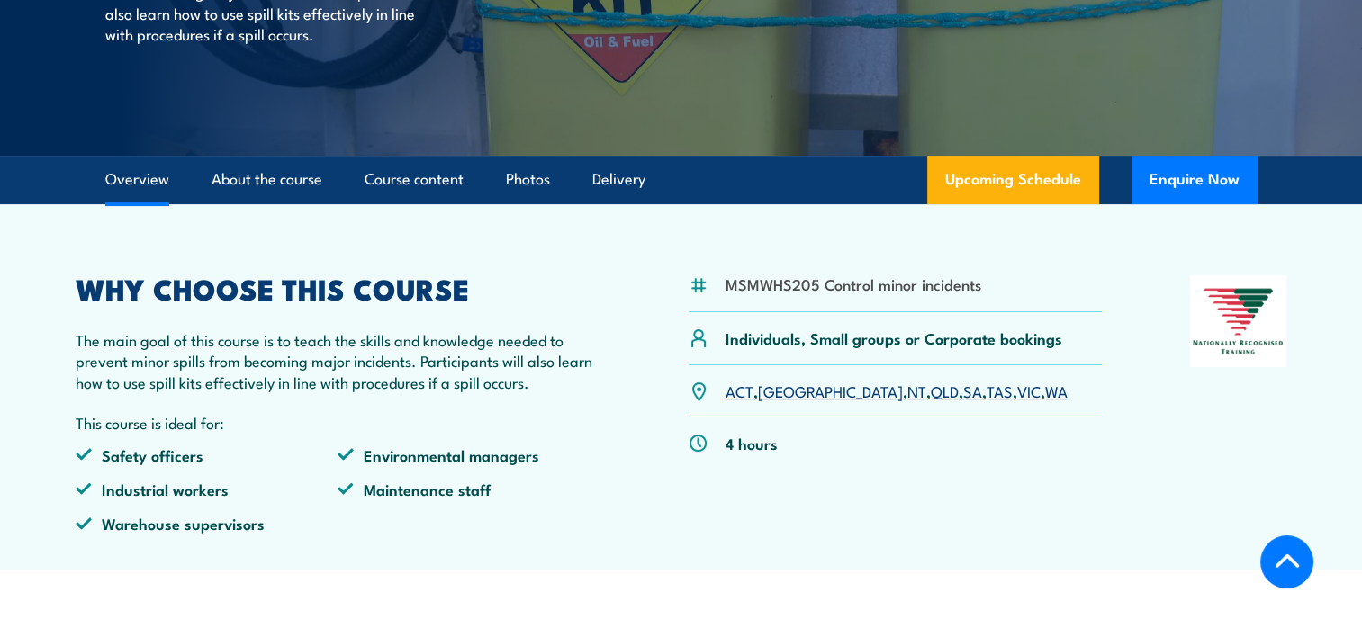
click at [994, 285] on div "MSMWHS205 Control minor incidents" at bounding box center [896, 294] width 414 height 37
drag, startPoint x: 980, startPoint y: 286, endPoint x: 731, endPoint y: 299, distance: 248.8
click at [731, 299] on div "MSMWHS205 Control minor incidents" at bounding box center [896, 294] width 414 height 37
copy li "MSMWHS205 Control minor incidents"
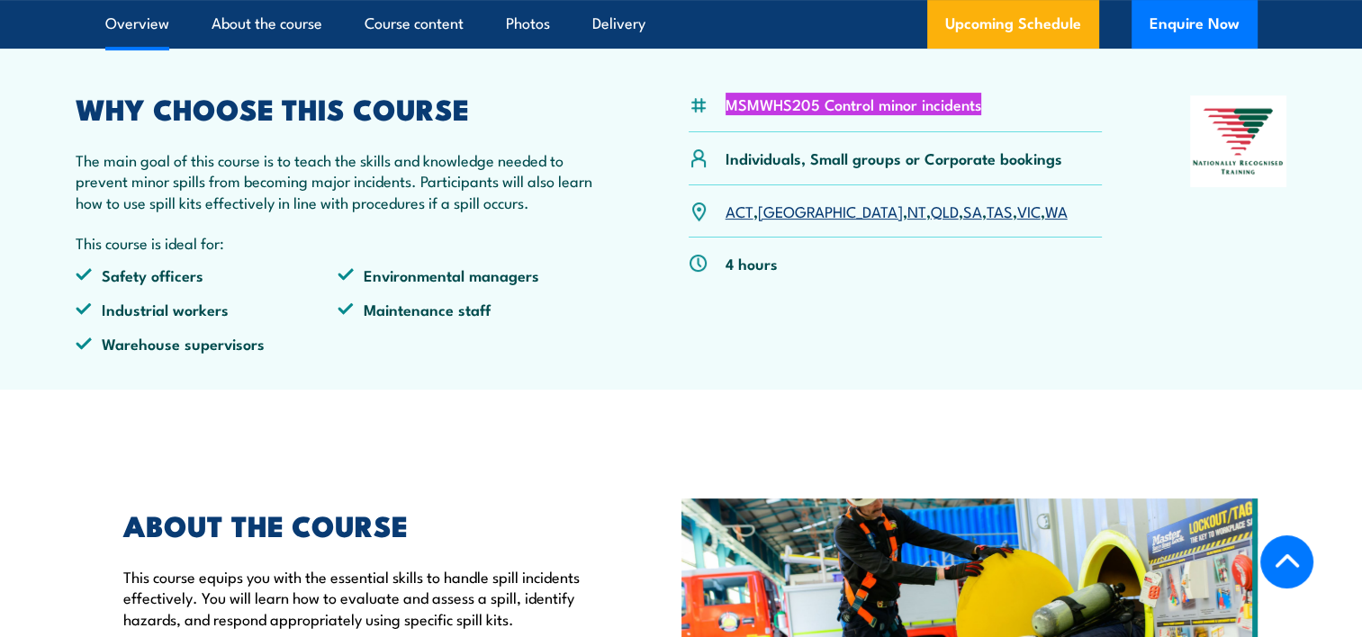
scroll to position [810, 0]
